Goal: Task Accomplishment & Management: Use online tool/utility

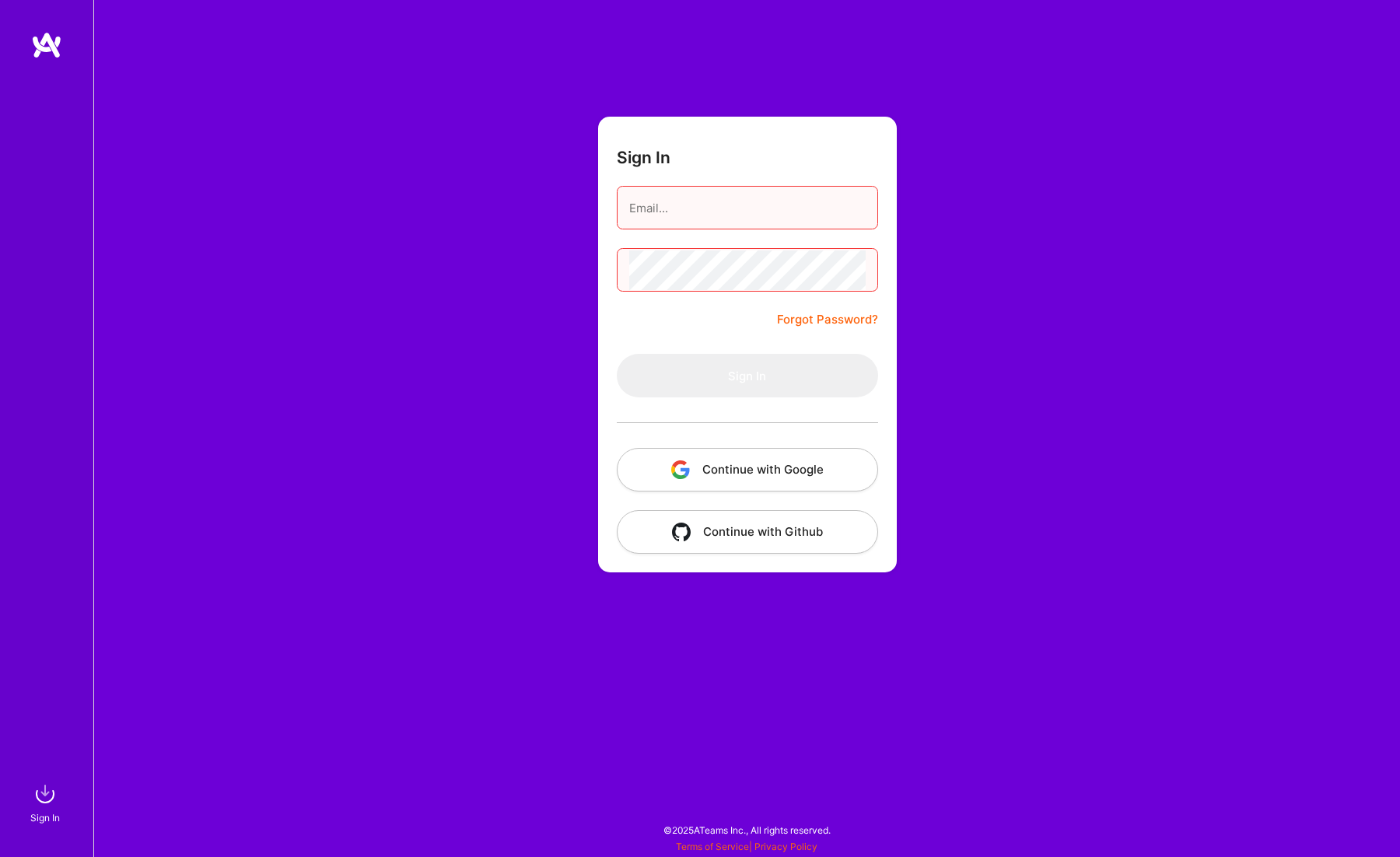
click at [724, 197] on input "email" at bounding box center [747, 208] width 236 height 40
type input "[EMAIL_ADDRESS][DOMAIN_NAME]"
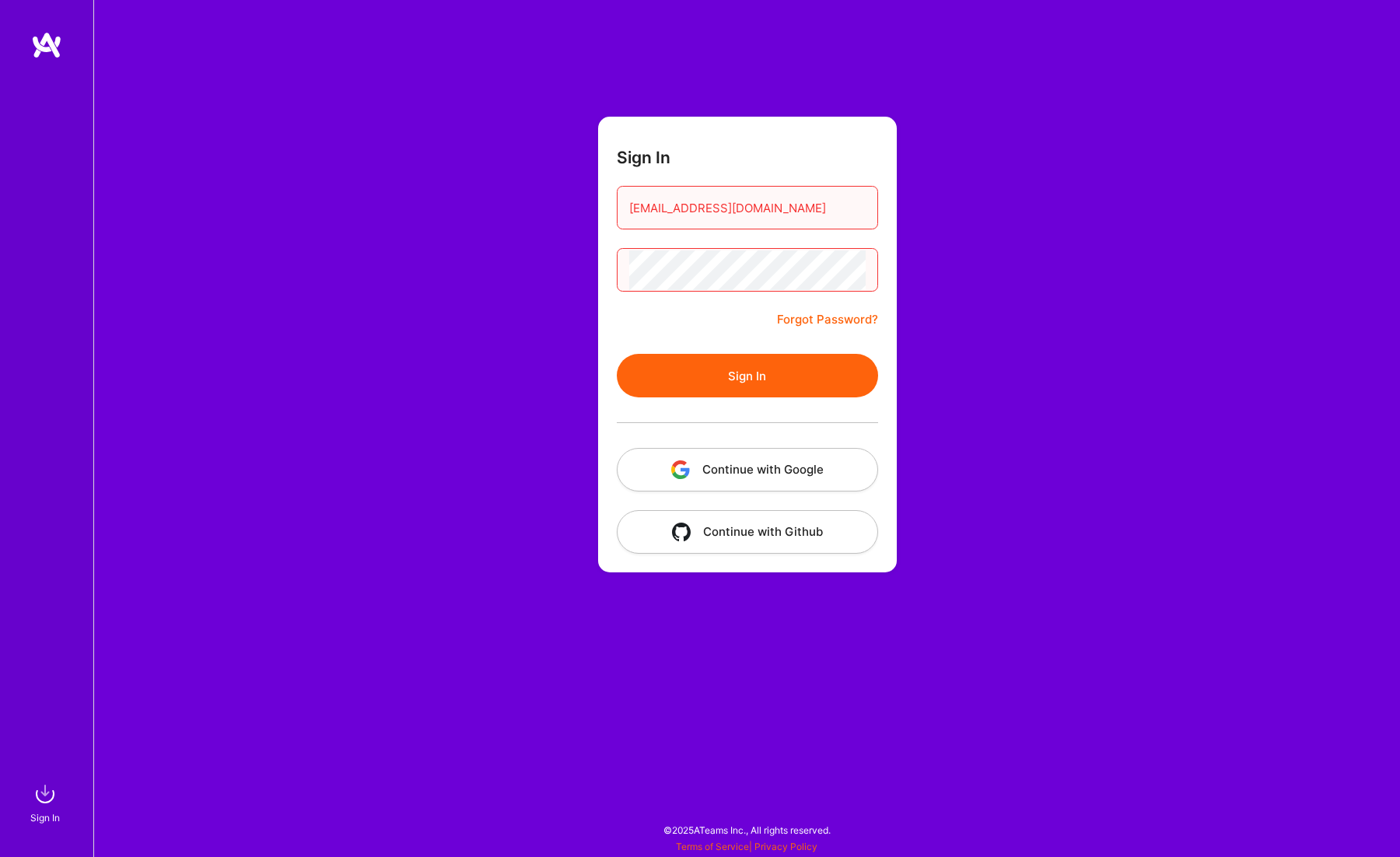
click at [740, 392] on button "Sign In" at bounding box center [747, 376] width 261 height 43
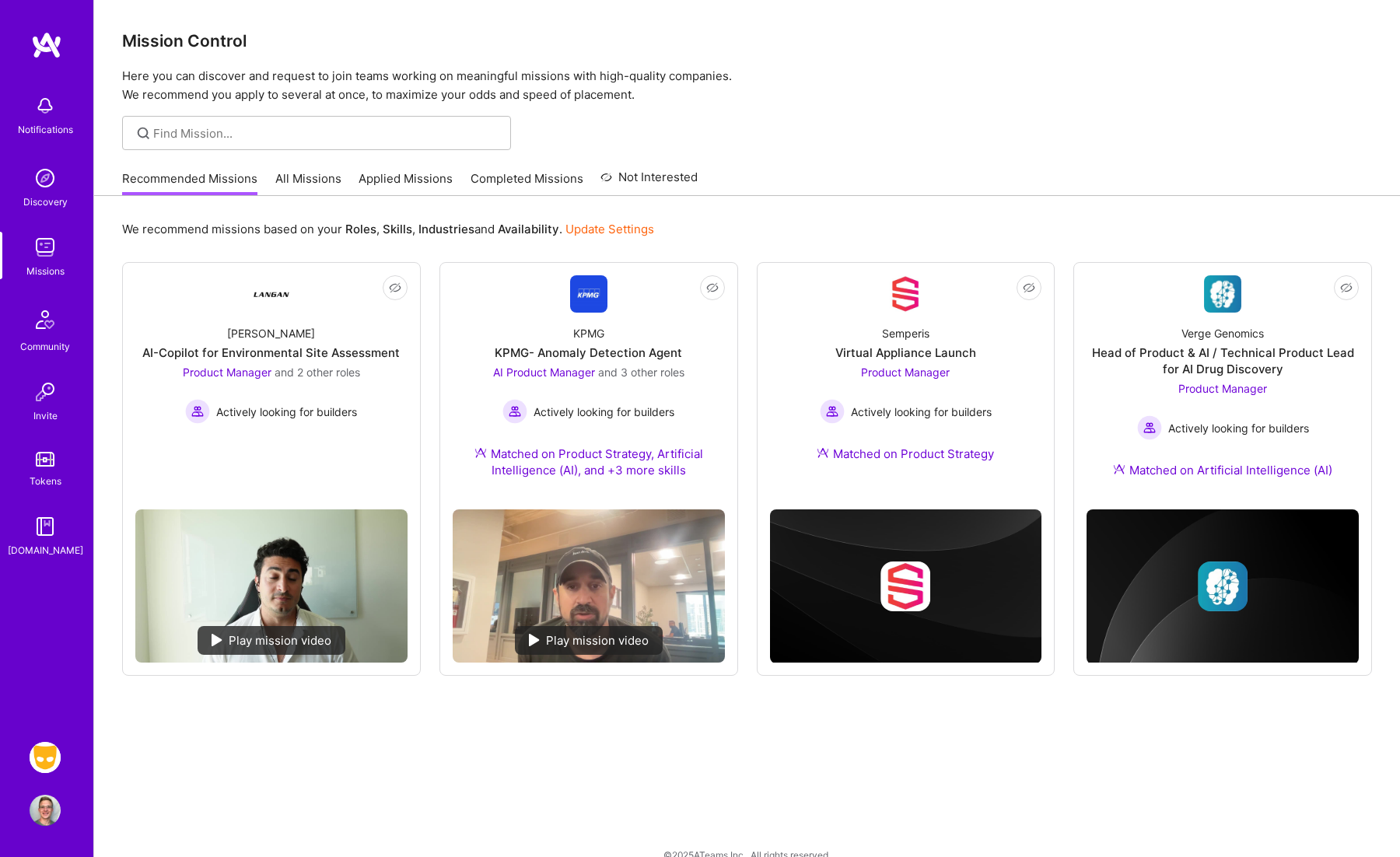
click at [52, 754] on img at bounding box center [44, 757] width 31 height 31
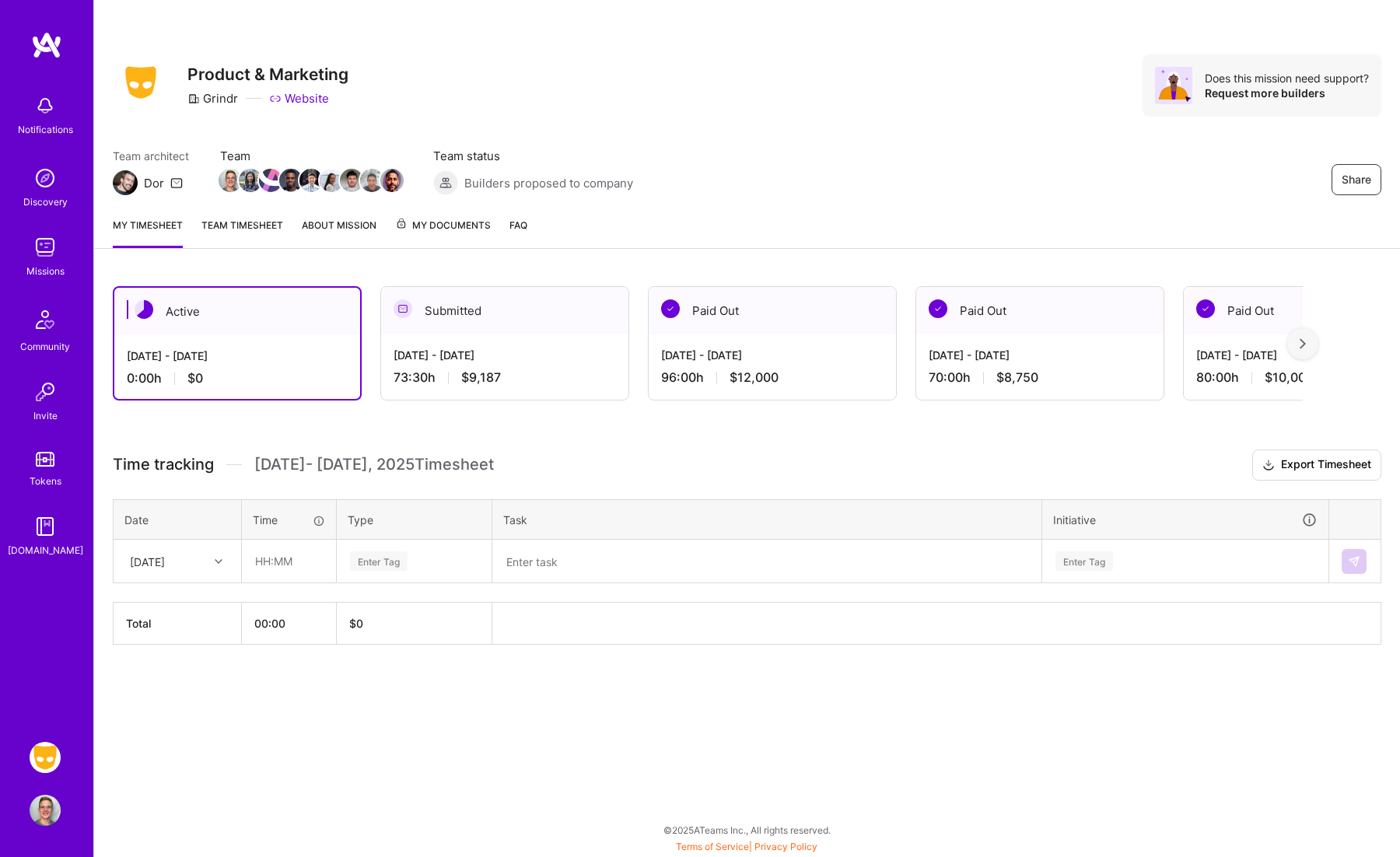
click at [479, 350] on div "[DATE] - [DATE]" at bounding box center [505, 354] width 222 height 16
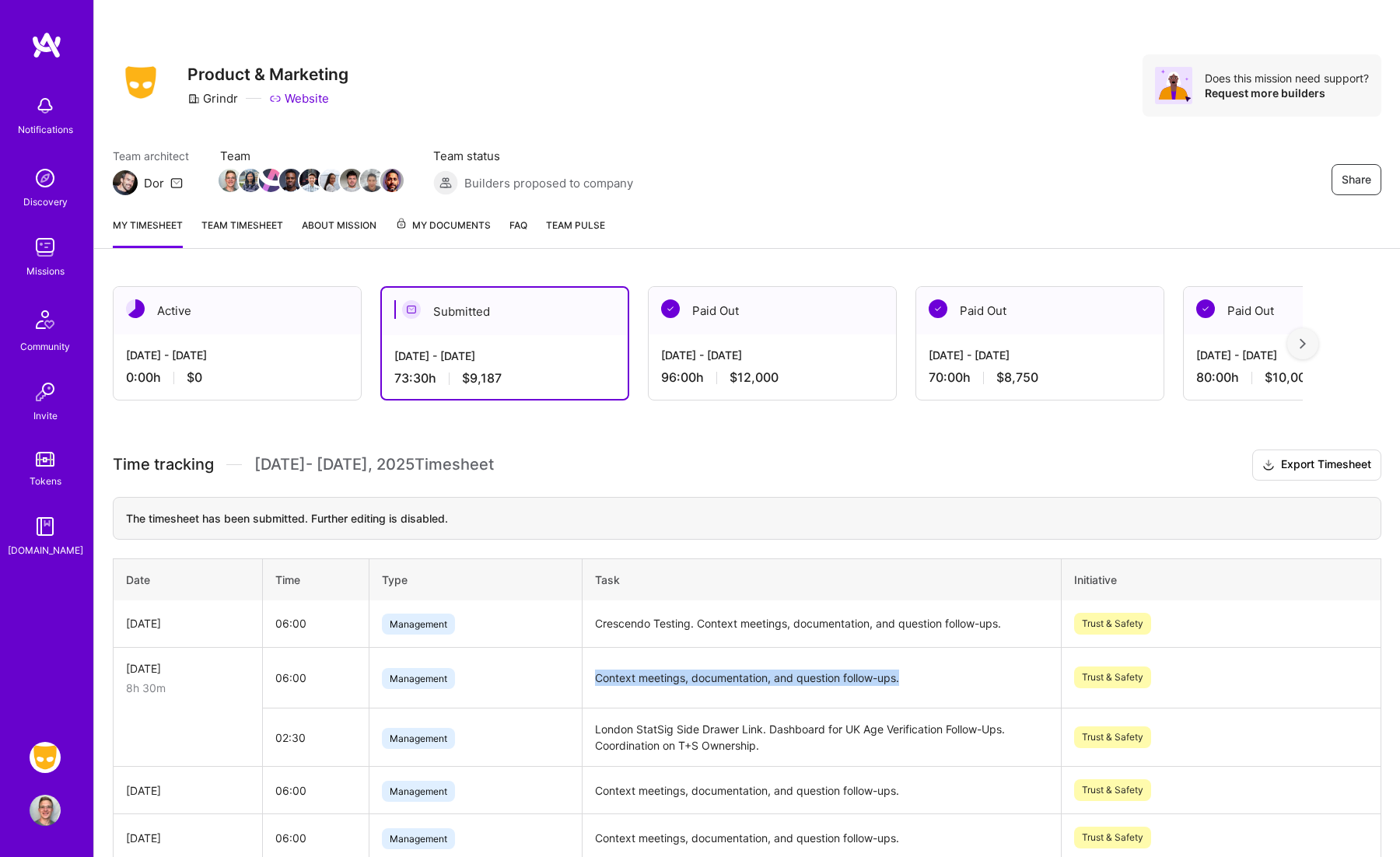
drag, startPoint x: 916, startPoint y: 676, endPoint x: 595, endPoint y: 678, distance: 321.0
click at [595, 678] on td "Context meetings, documentation, and question follow-ups." at bounding box center [822, 677] width 480 height 61
copy td "Context meetings, documentation, and question follow-ups."
click at [215, 380] on div "0:00 h $0" at bounding box center [237, 377] width 222 height 16
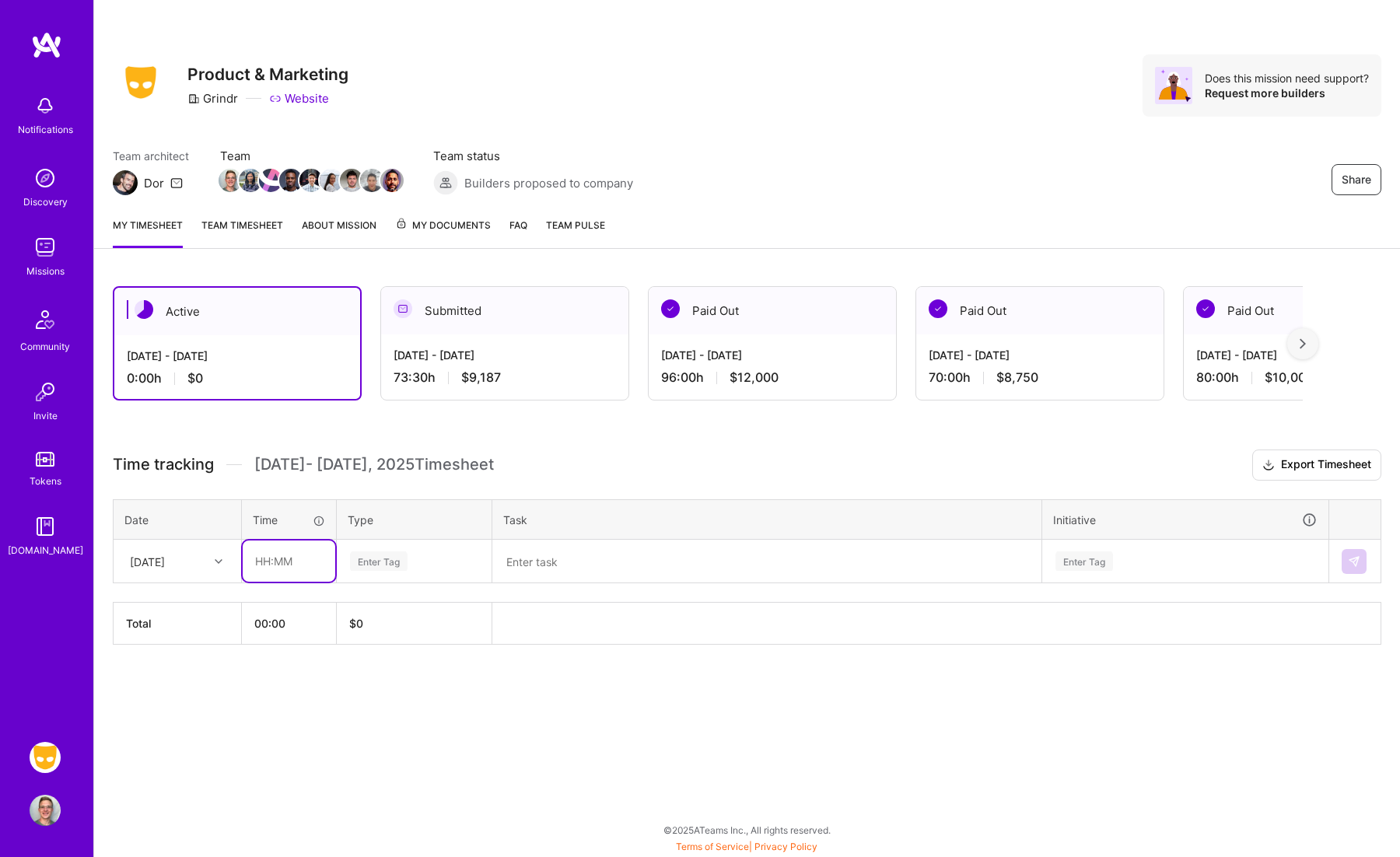
click at [285, 557] on input "text" at bounding box center [289, 561] width 92 height 41
type input "6"
type input "06:00"
type input "man"
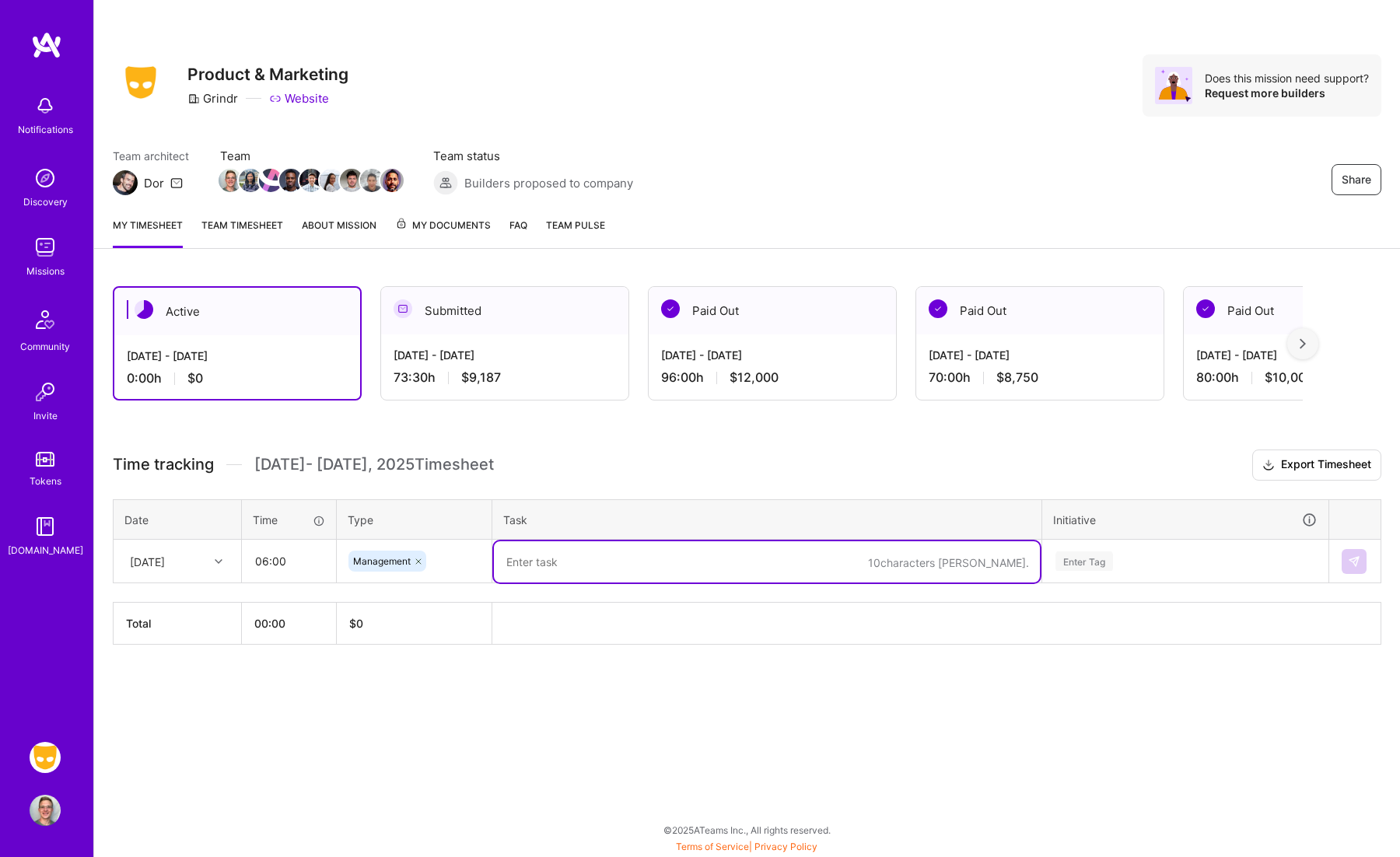
paste textarea "Context meetings, documentation, and question follow-ups."
type textarea "Context meetings, documentation, and question follow-ups."
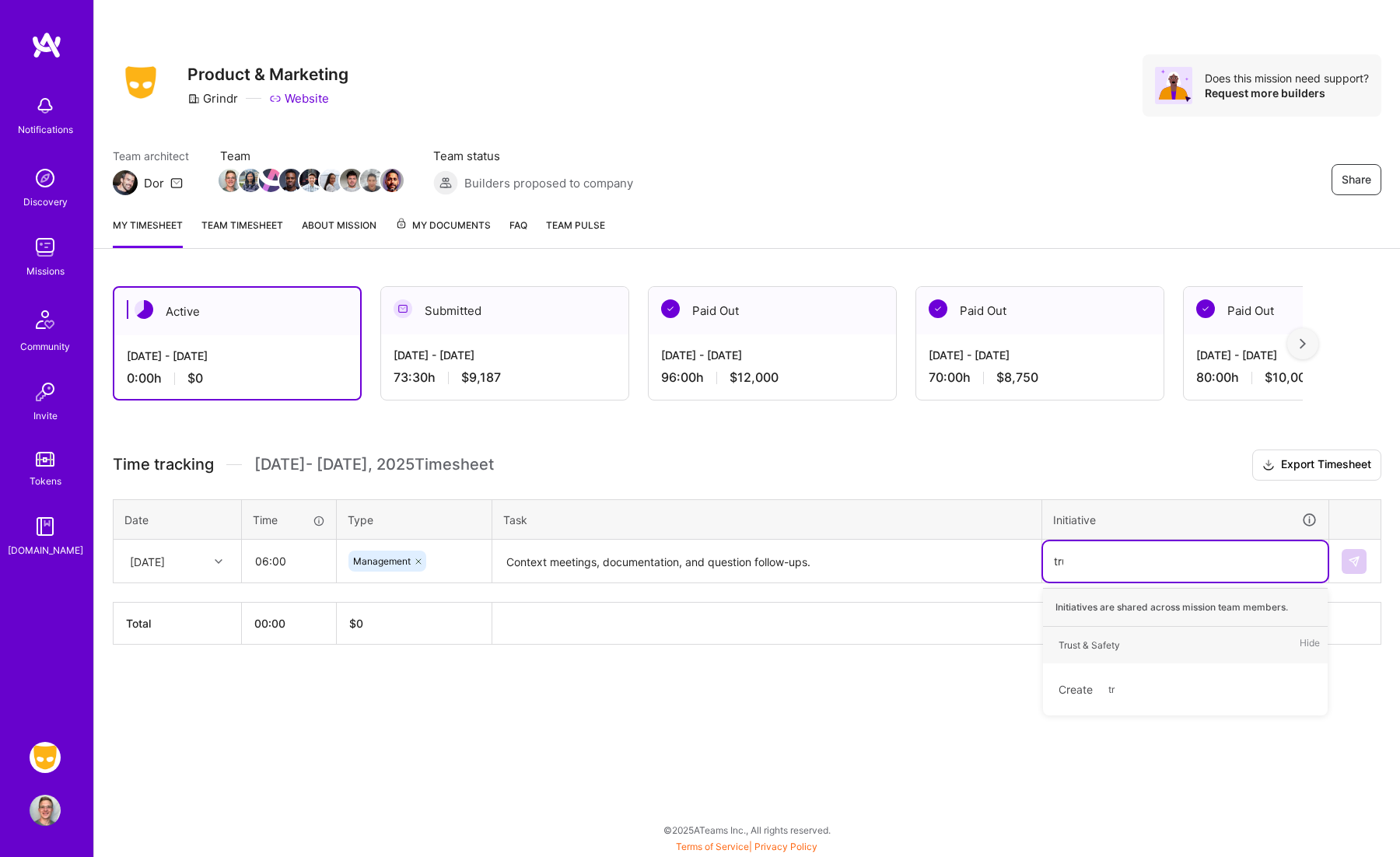
type input "trust"
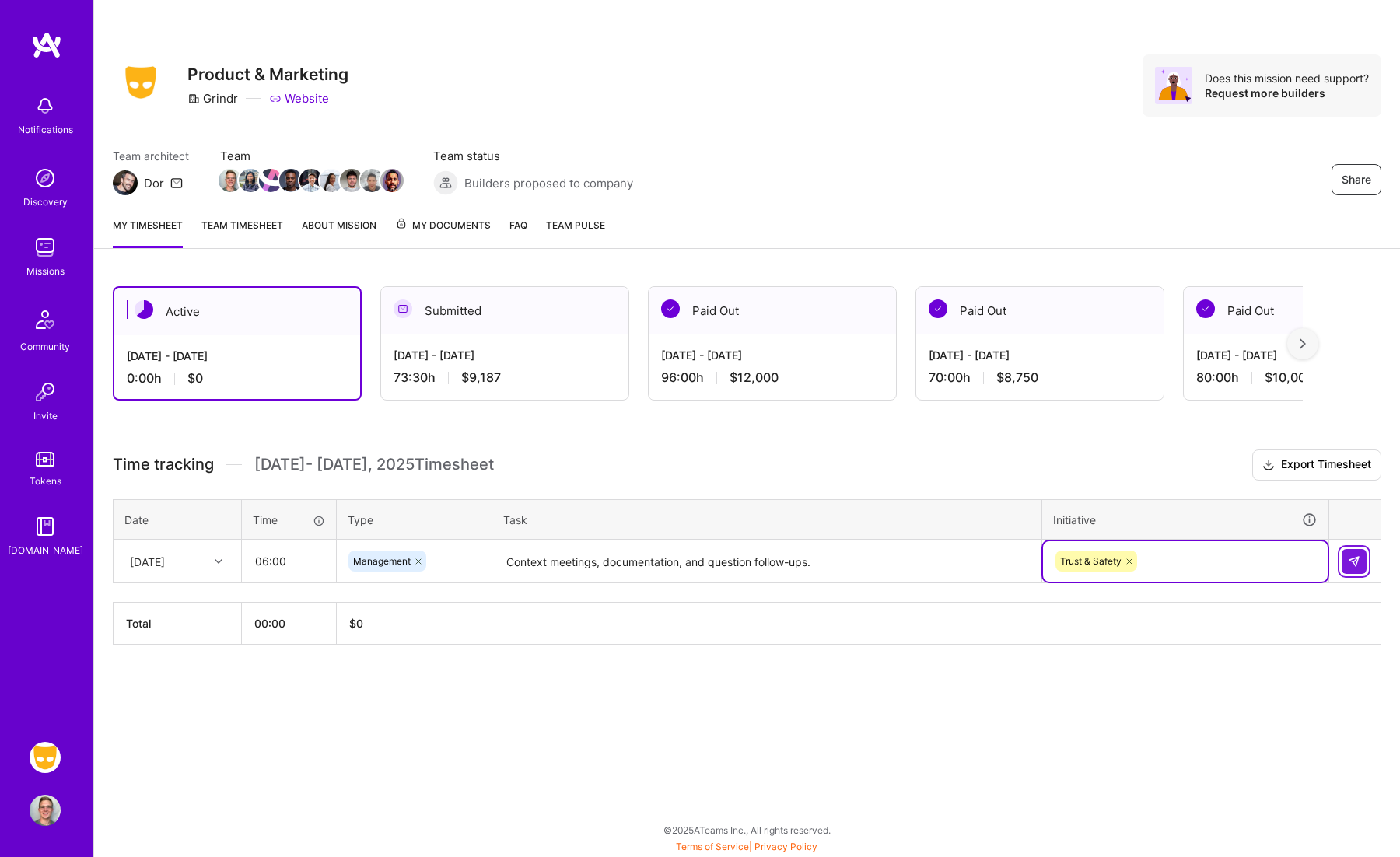
click at [1344, 558] on button at bounding box center [1354, 561] width 24 height 24
